Goal: Task Accomplishment & Management: Use online tool/utility

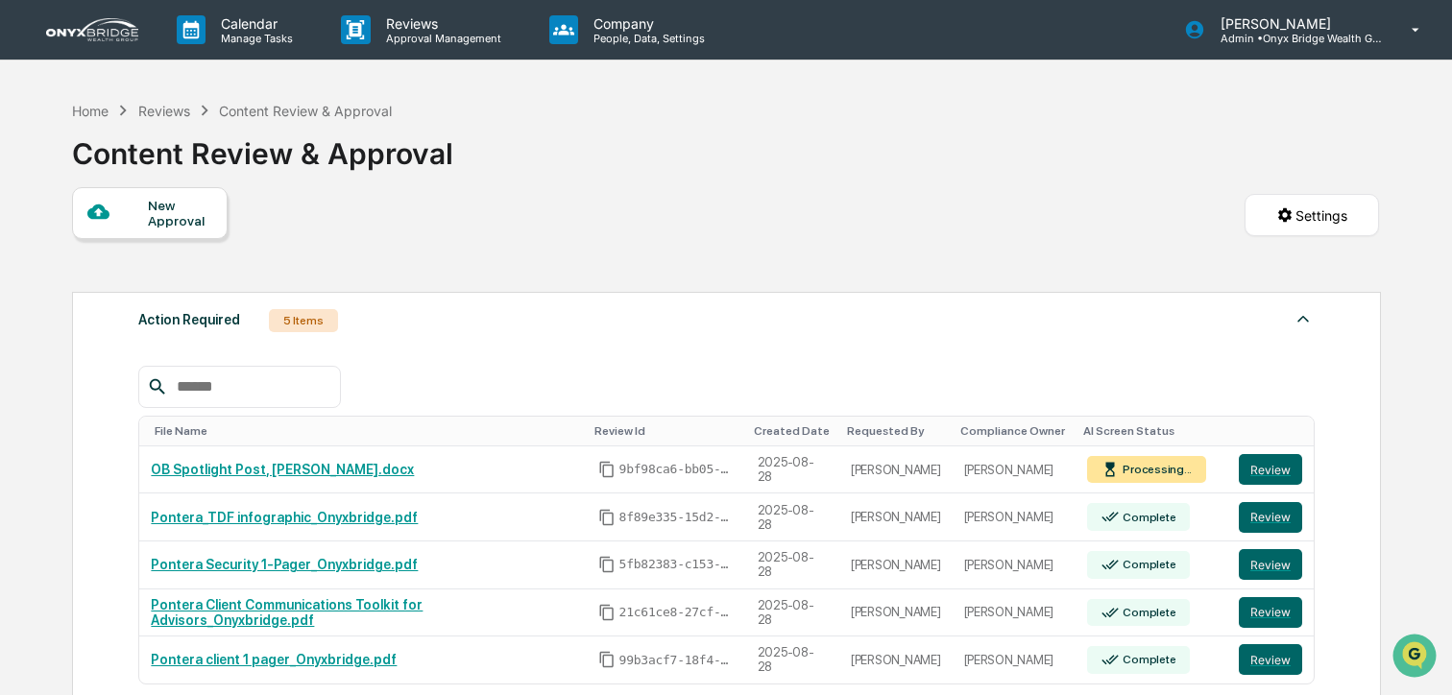
click at [171, 110] on div "Reviews" at bounding box center [164, 111] width 52 height 16
click at [169, 103] on div "Reviews" at bounding box center [164, 111] width 52 height 16
click at [167, 109] on div "Reviews" at bounding box center [164, 111] width 52 height 16
click at [79, 32] on img at bounding box center [92, 29] width 92 height 23
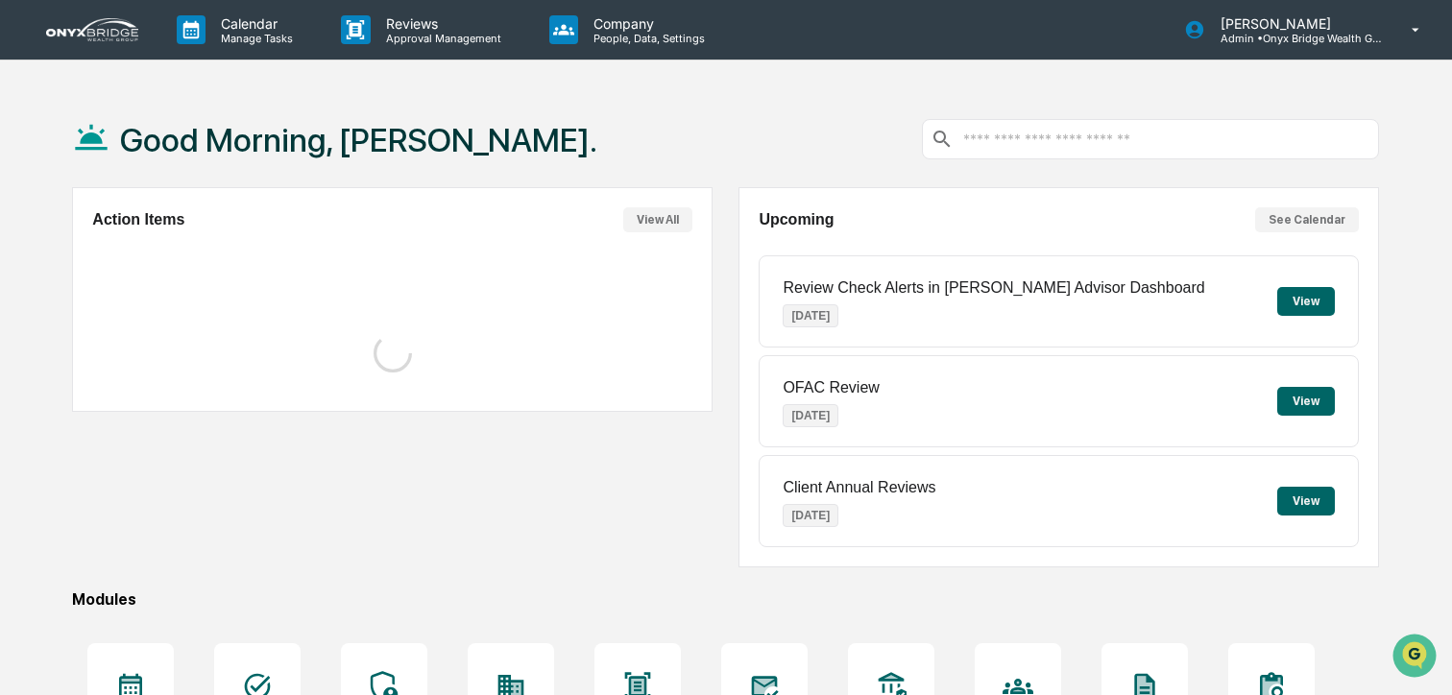
scroll to position [28, 0]
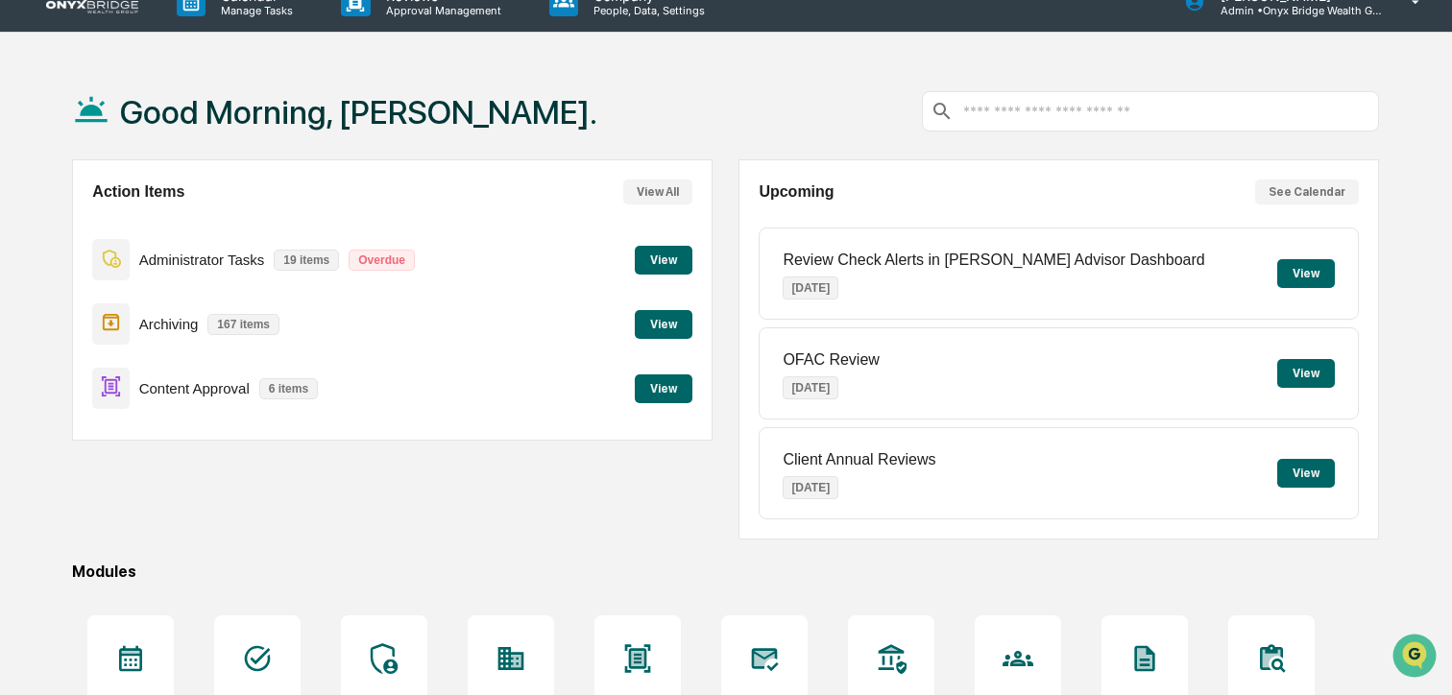
click at [666, 390] on button "View" at bounding box center [664, 389] width 58 height 29
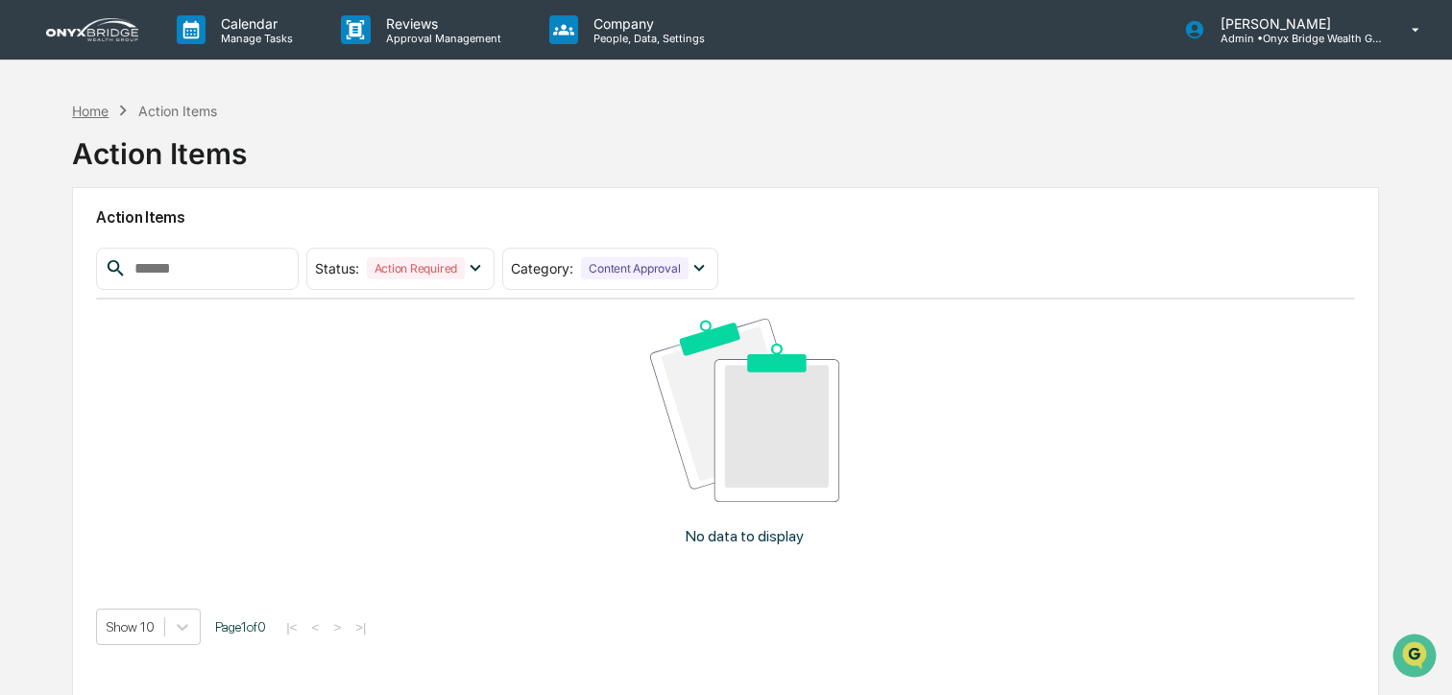
click at [91, 112] on div "Home" at bounding box center [90, 111] width 36 height 16
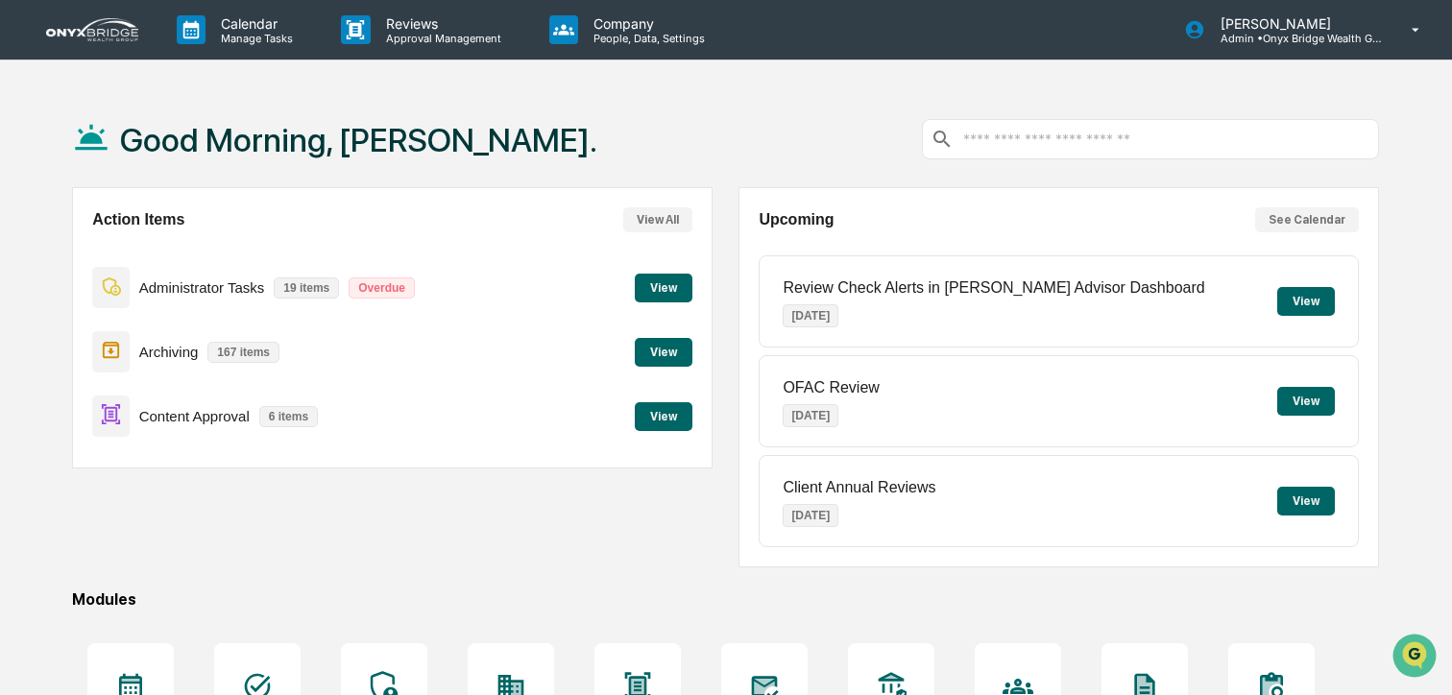
click at [640, 294] on button "View" at bounding box center [664, 288] width 58 height 29
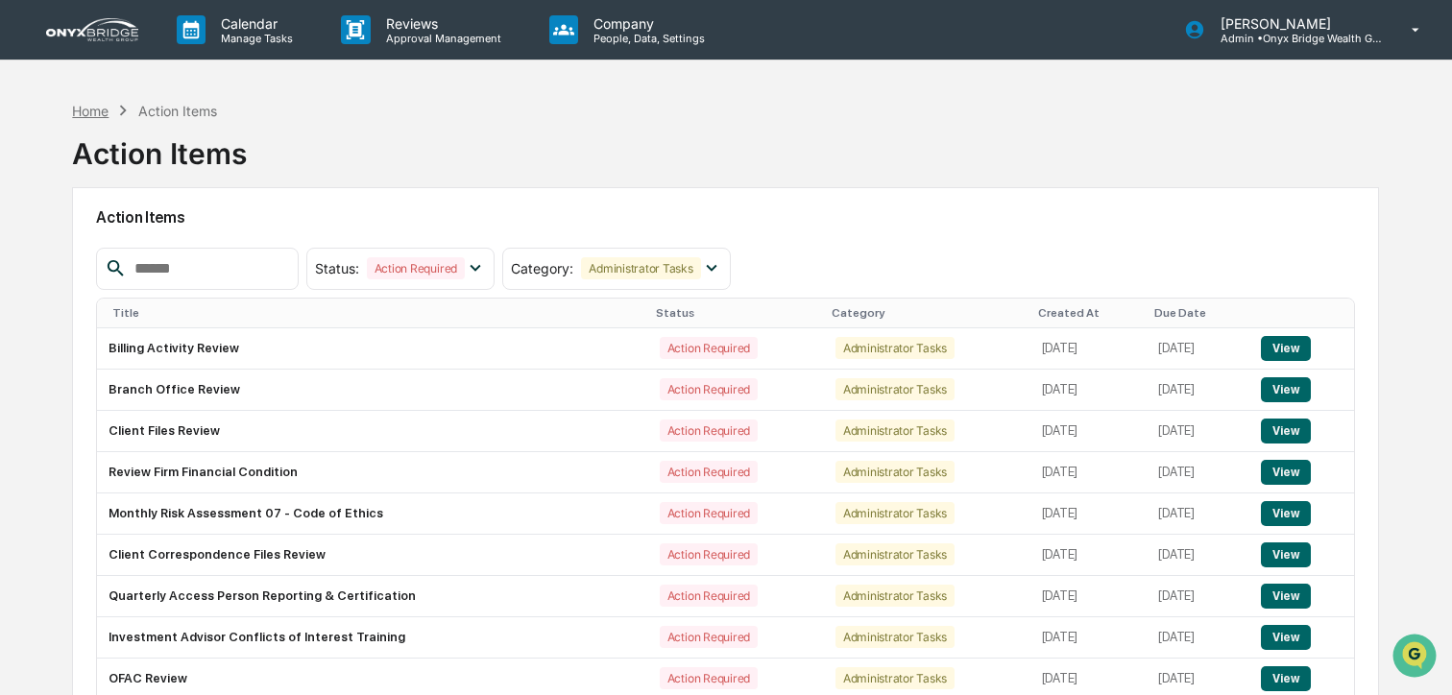
click at [86, 108] on div "Home" at bounding box center [90, 111] width 36 height 16
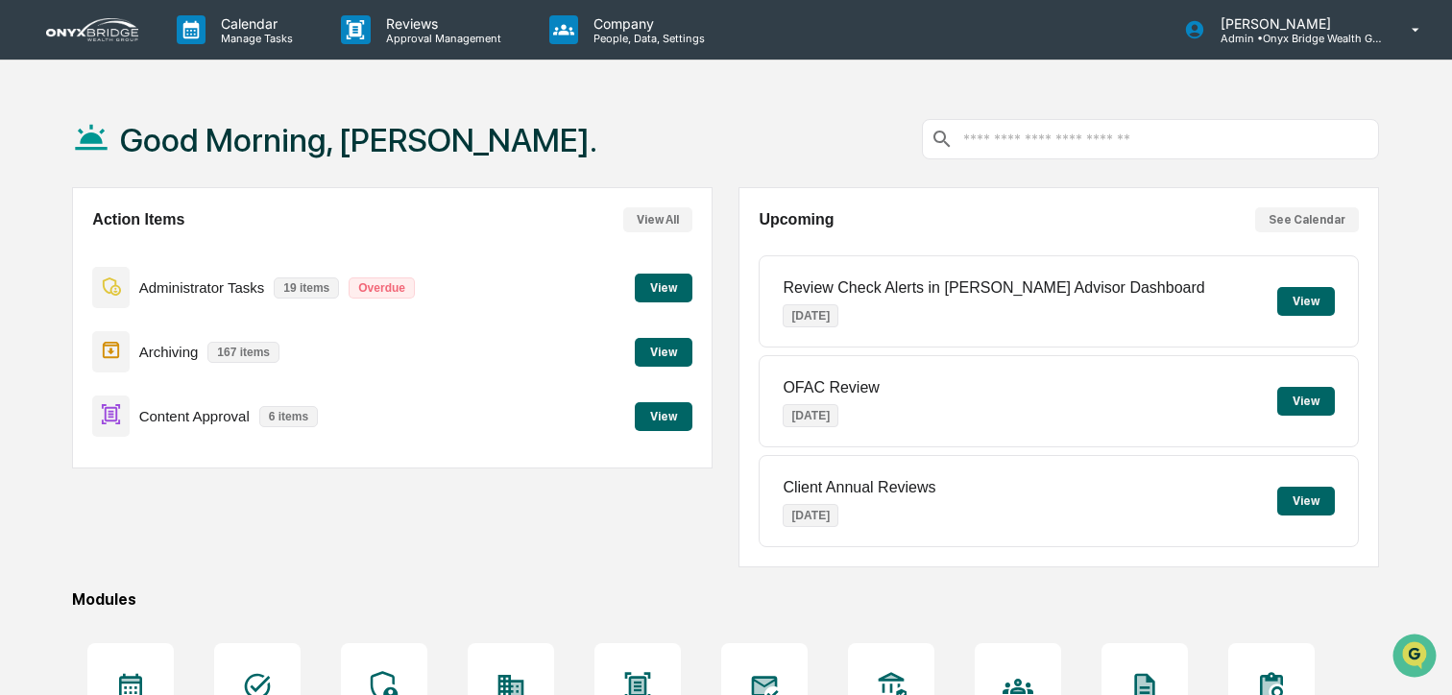
click at [662, 416] on button "View" at bounding box center [664, 416] width 58 height 29
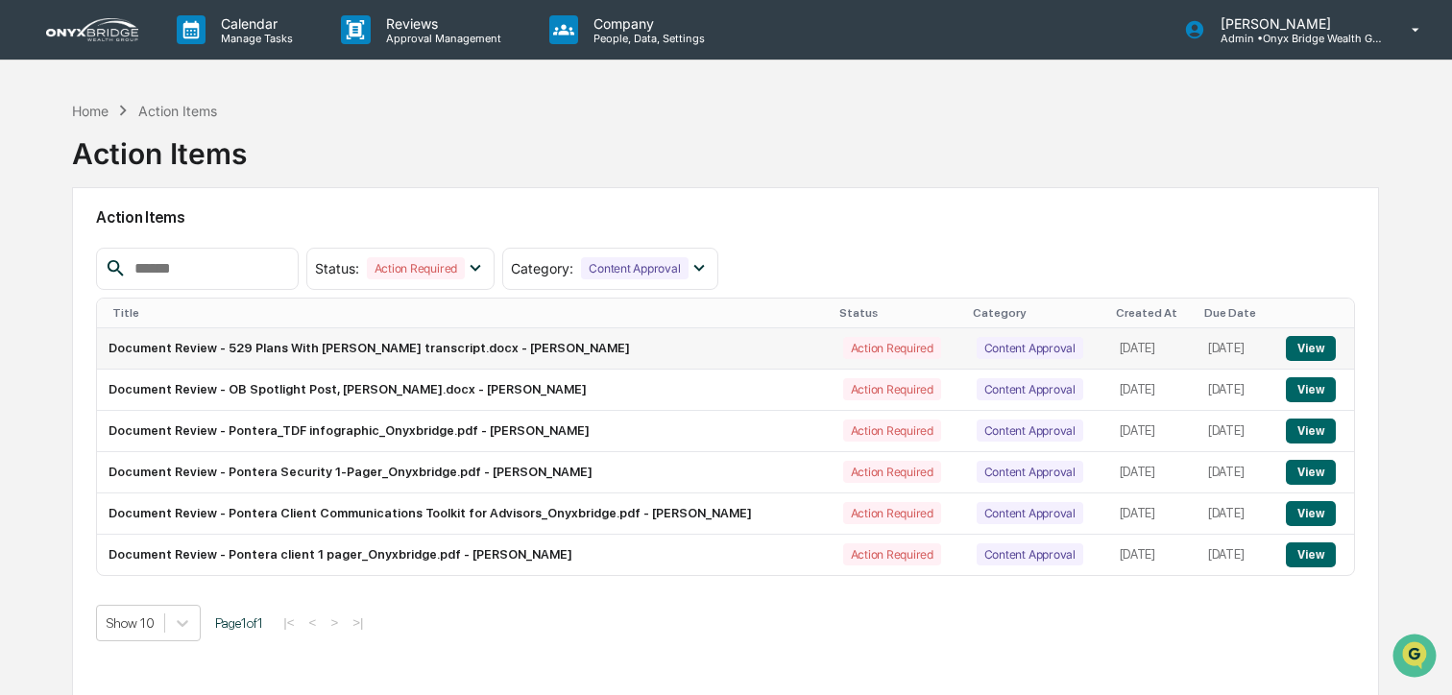
click at [1314, 351] on button "View" at bounding box center [1310, 348] width 49 height 25
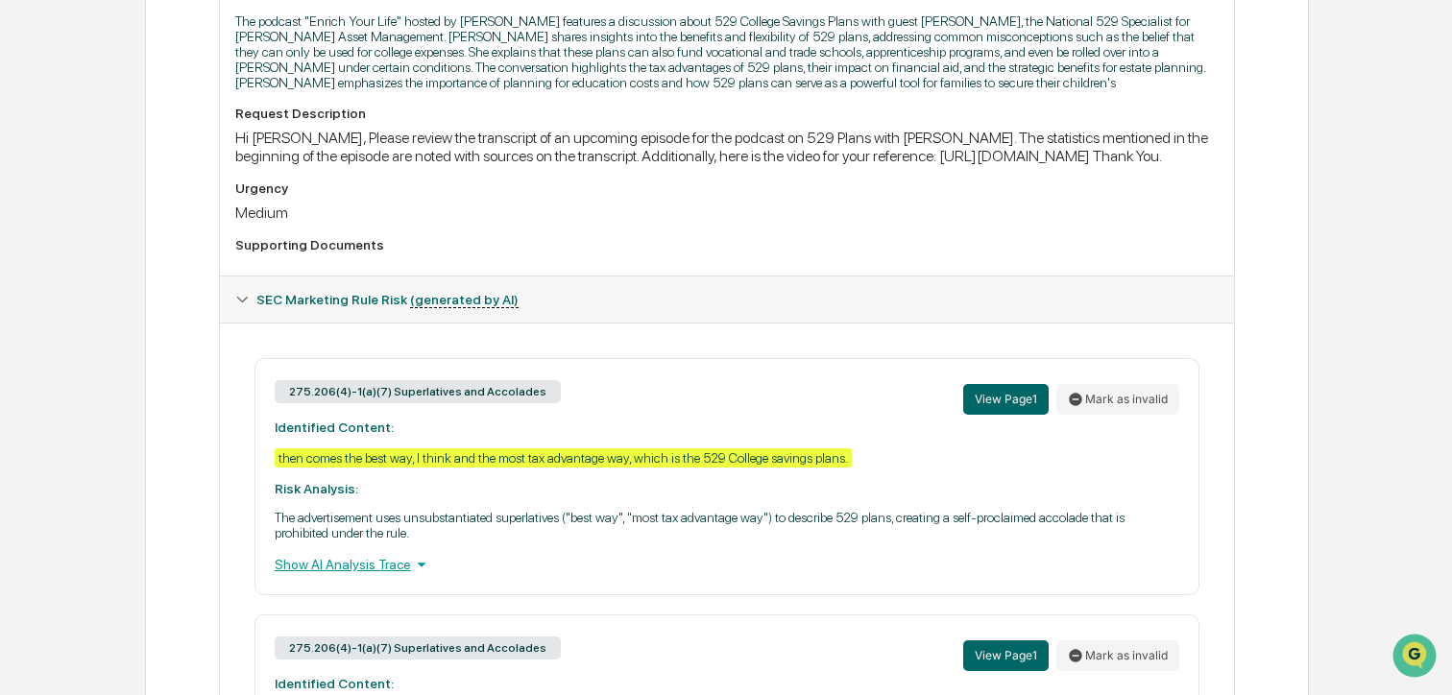
scroll to position [873, 0]
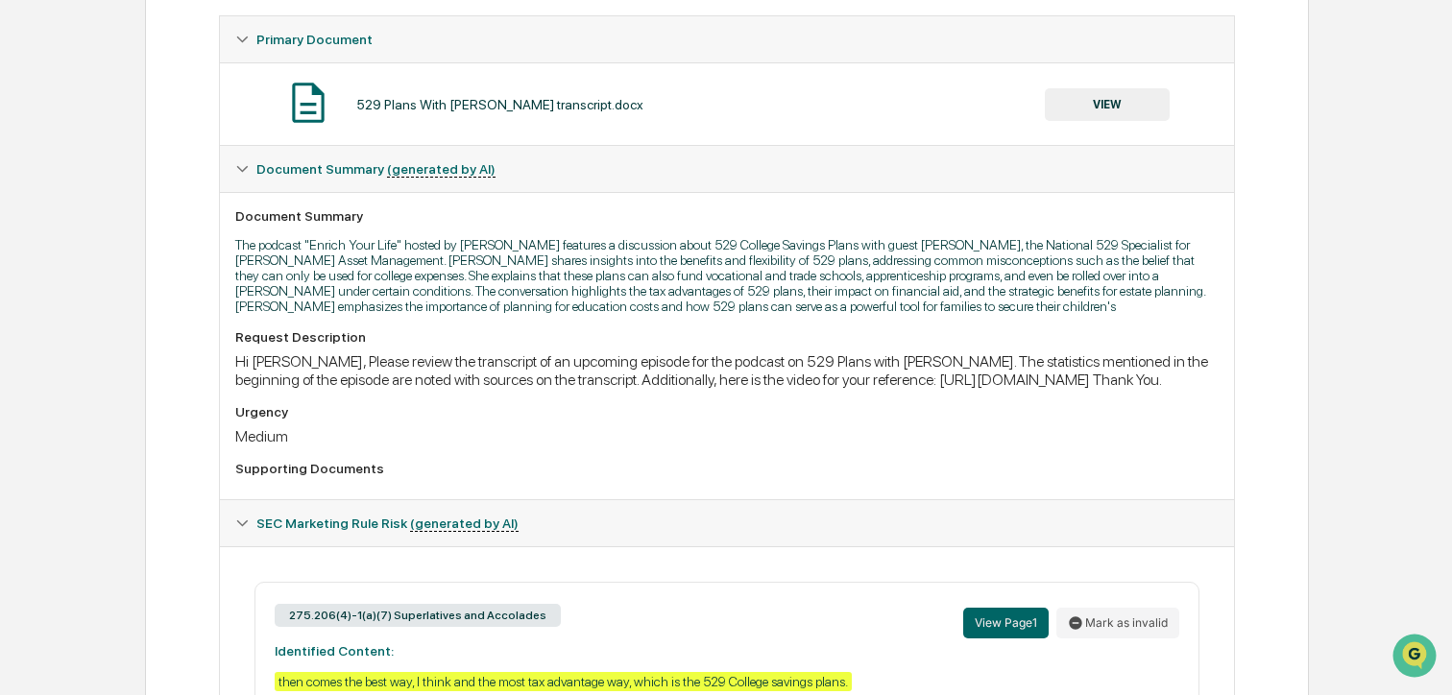
click at [1110, 109] on button "VIEW" at bounding box center [1107, 104] width 125 height 33
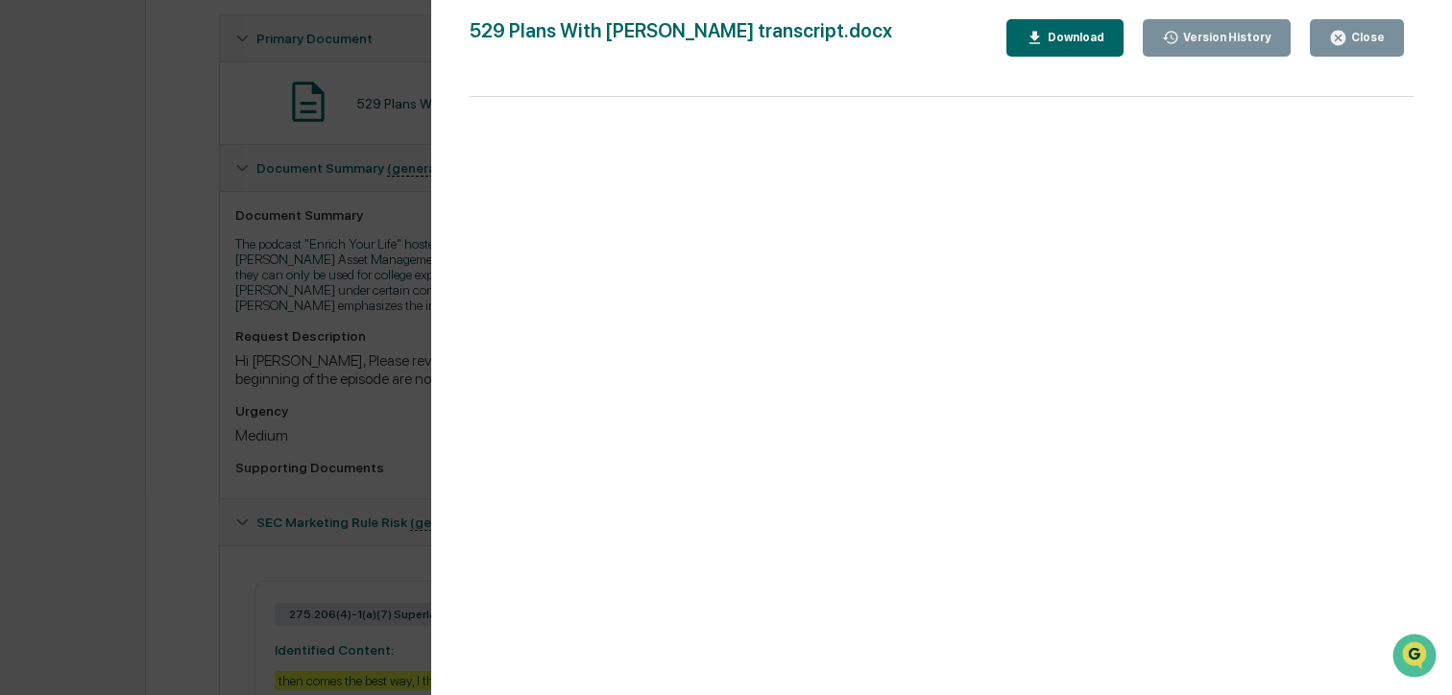
scroll to position [390, 0]
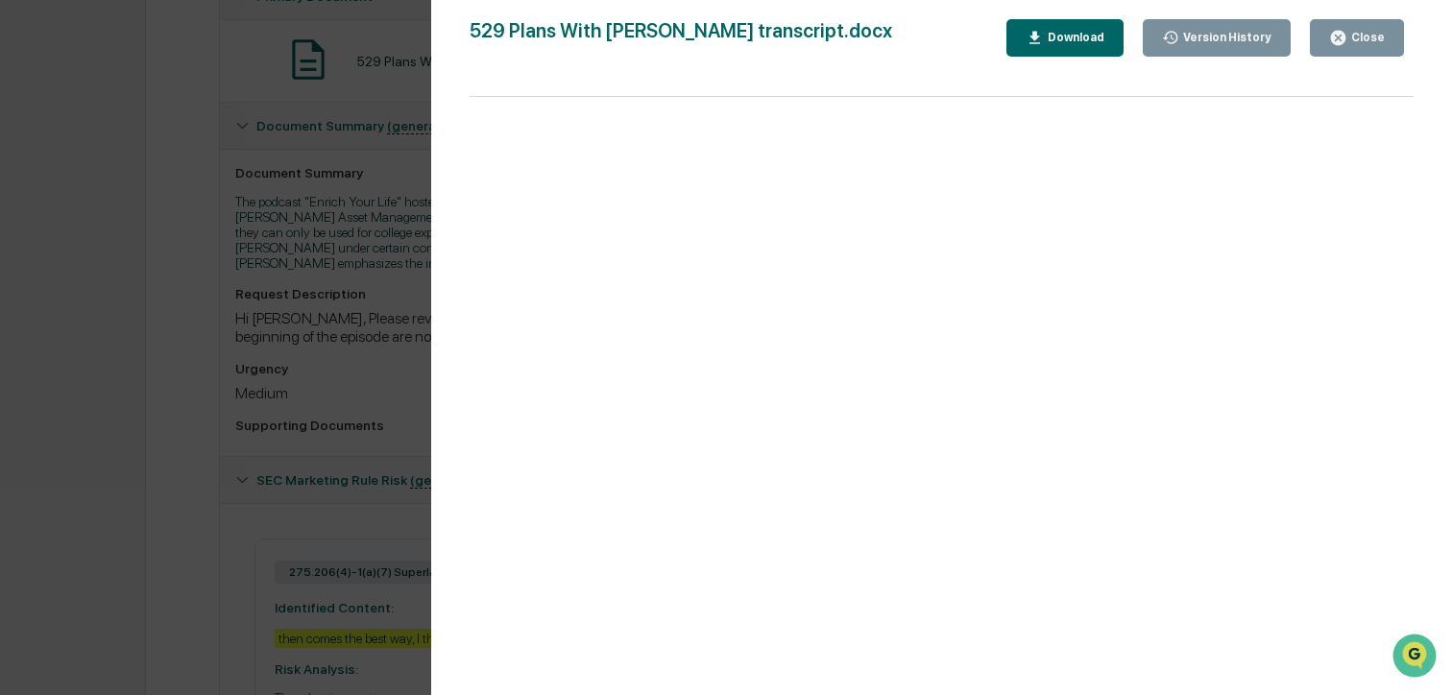
click at [144, 173] on div "Version History [DATE] 05:50 AM [PERSON_NAME] 529 Plans With [PERSON_NAME] tran…" at bounding box center [726, 347] width 1452 height 695
